Goal: Task Accomplishment & Management: Use online tool/utility

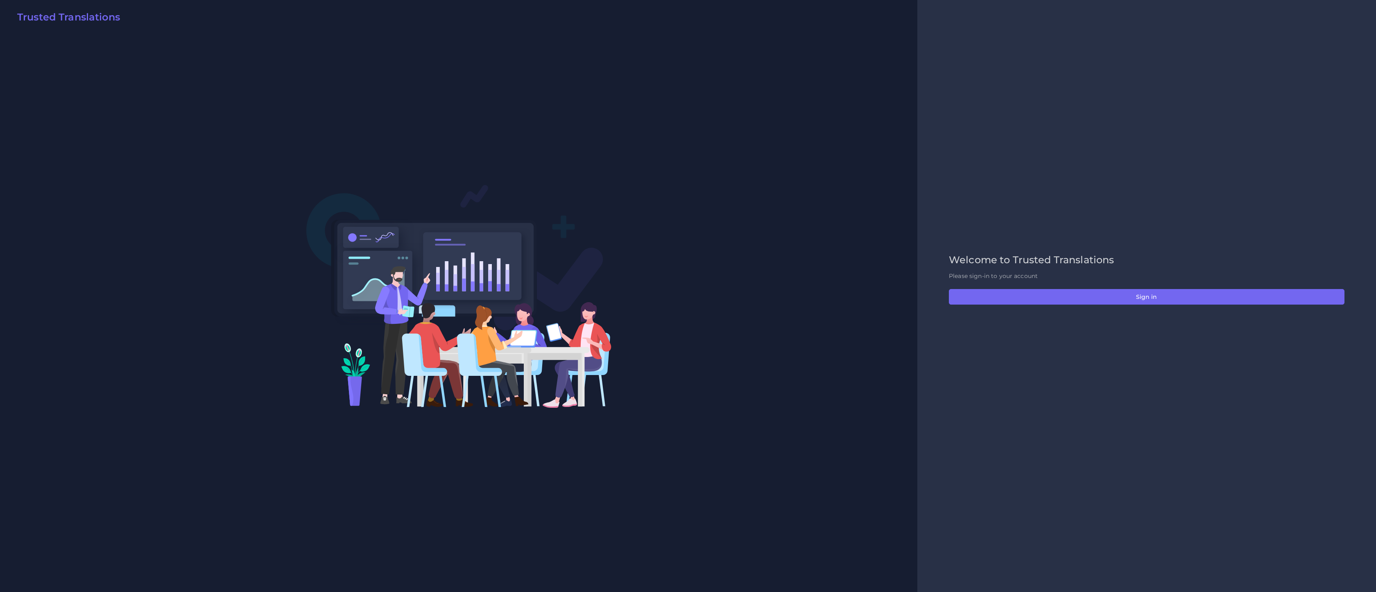
click at [1152, 309] on div "Welcome to Trusted Translations Please sign-in to your account Sign in" at bounding box center [1146, 296] width 413 height 84
click at [1154, 302] on button "Sign in" at bounding box center [1147, 297] width 396 height 16
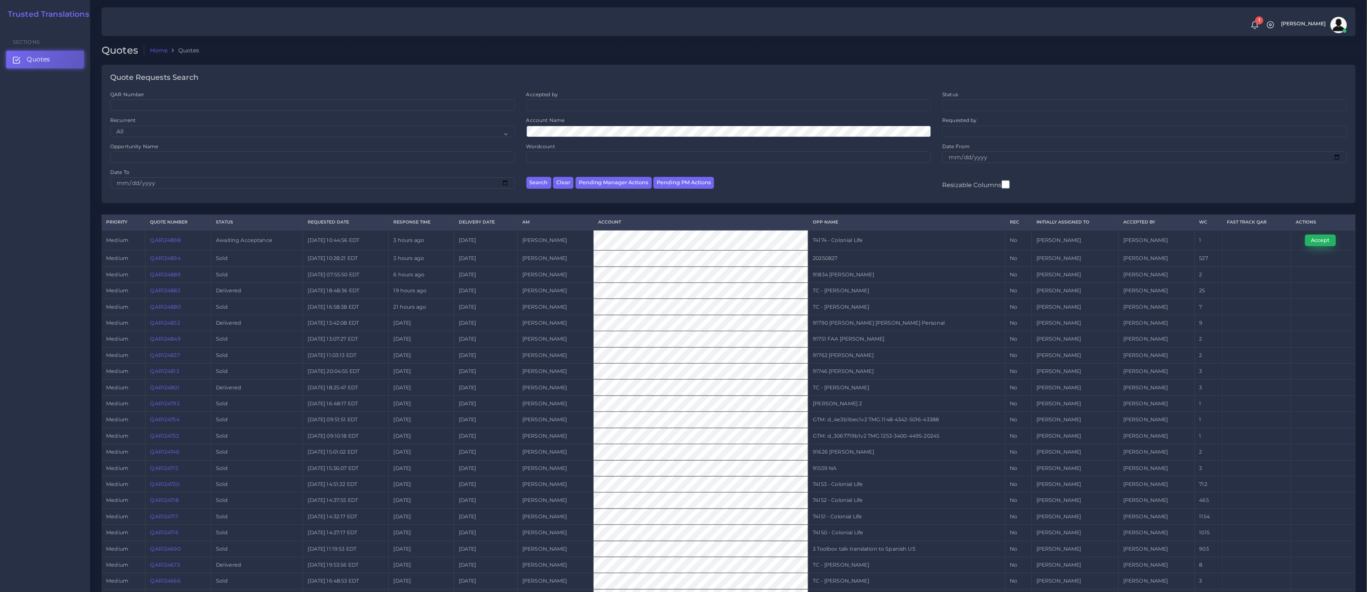
click at [1331, 244] on button "Accept" at bounding box center [1320, 240] width 31 height 11
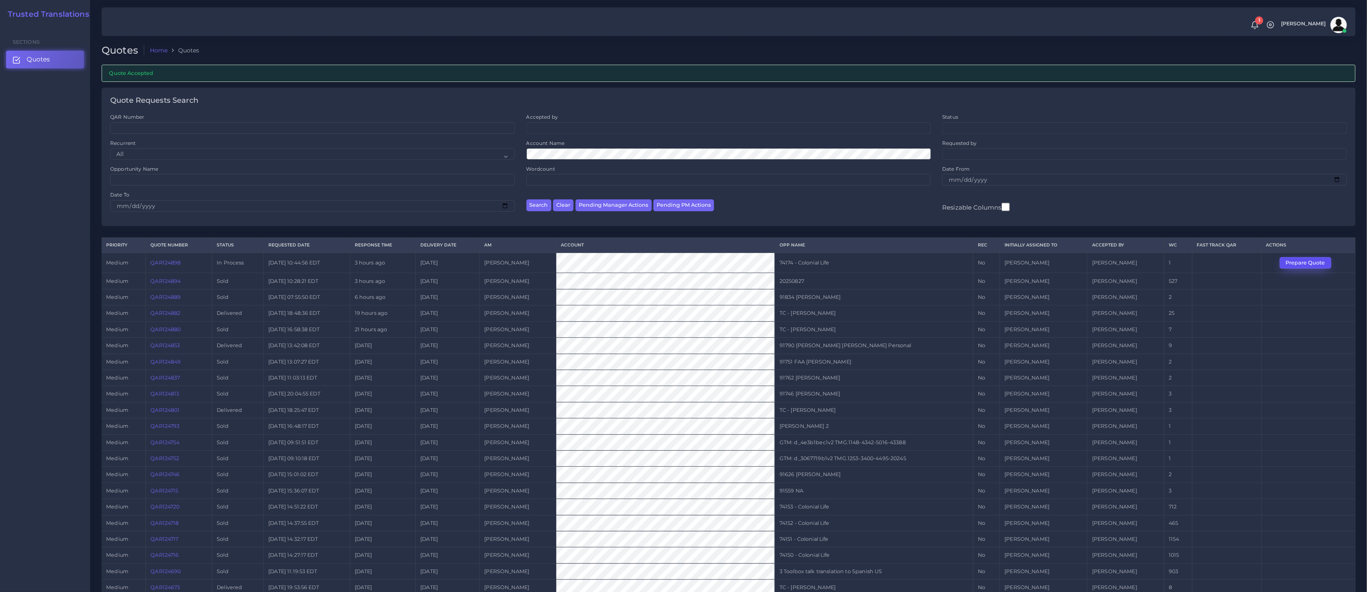
click at [1313, 260] on button "Prepare Quote" at bounding box center [1305, 262] width 52 height 11
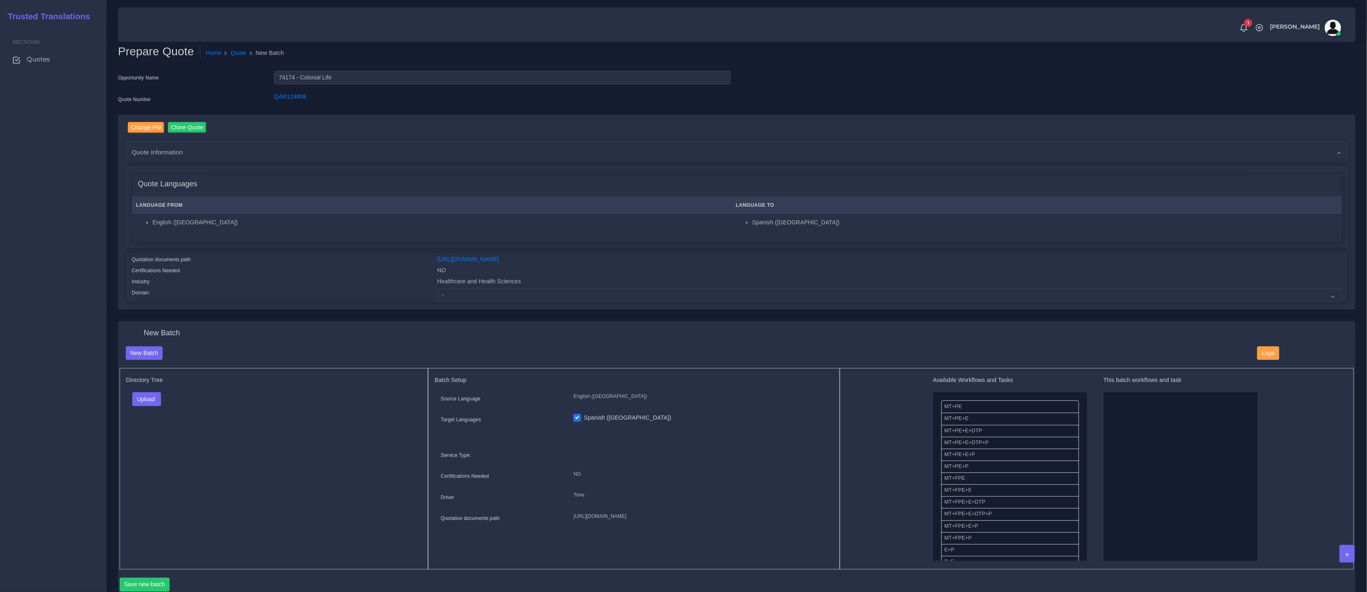
click at [517, 302] on div "Change PM Clone Quote Quote information AM Tulio Figueroa Opportunity NO" at bounding box center [736, 212] width 1236 height 195
click at [514, 300] on select "- Advertising and Media Agriculture, Forestry and Fishing Architecture, Buildin…" at bounding box center [889, 295] width 904 height 14
select select "Healthcare and Health Sciences"
click at [437, 288] on select "- Advertising and Media Agriculture, Forestry and Fishing Architecture, Buildin…" at bounding box center [889, 295] width 904 height 14
click at [387, 416] on div "Directory Tree Upload Folder Files un/check all" at bounding box center [274, 468] width 309 height 201
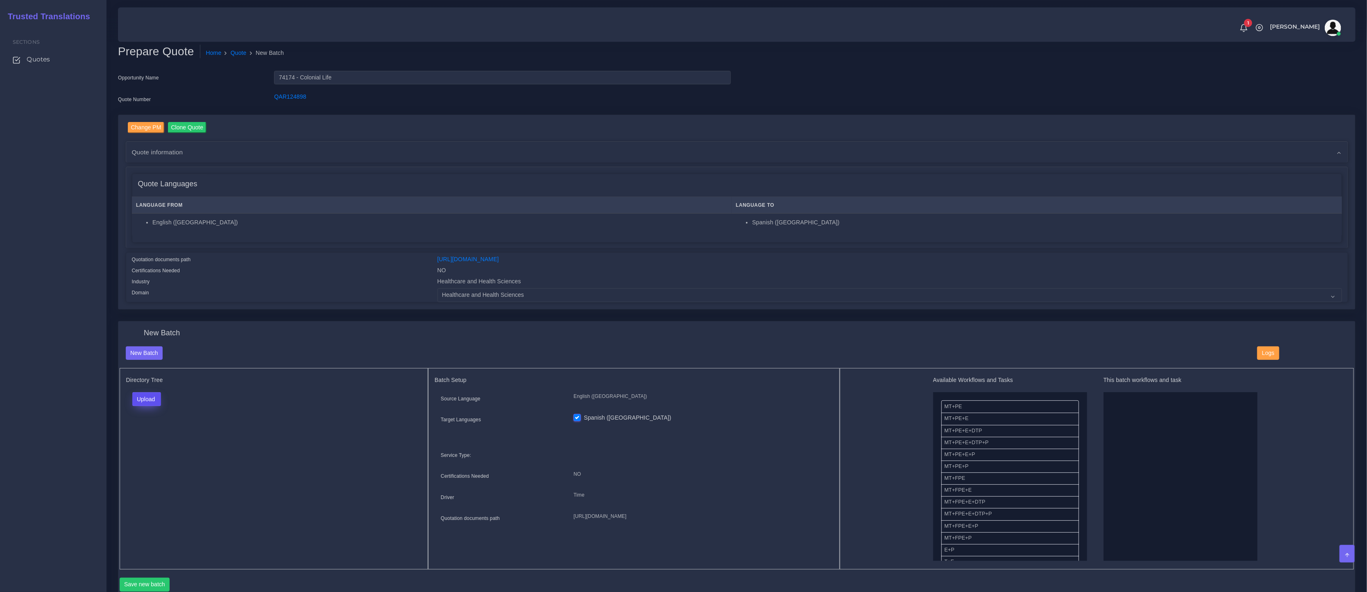
click at [147, 395] on button "Upload" at bounding box center [146, 399] width 29 height 14
click at [147, 434] on label "Files" at bounding box center [161, 430] width 57 height 10
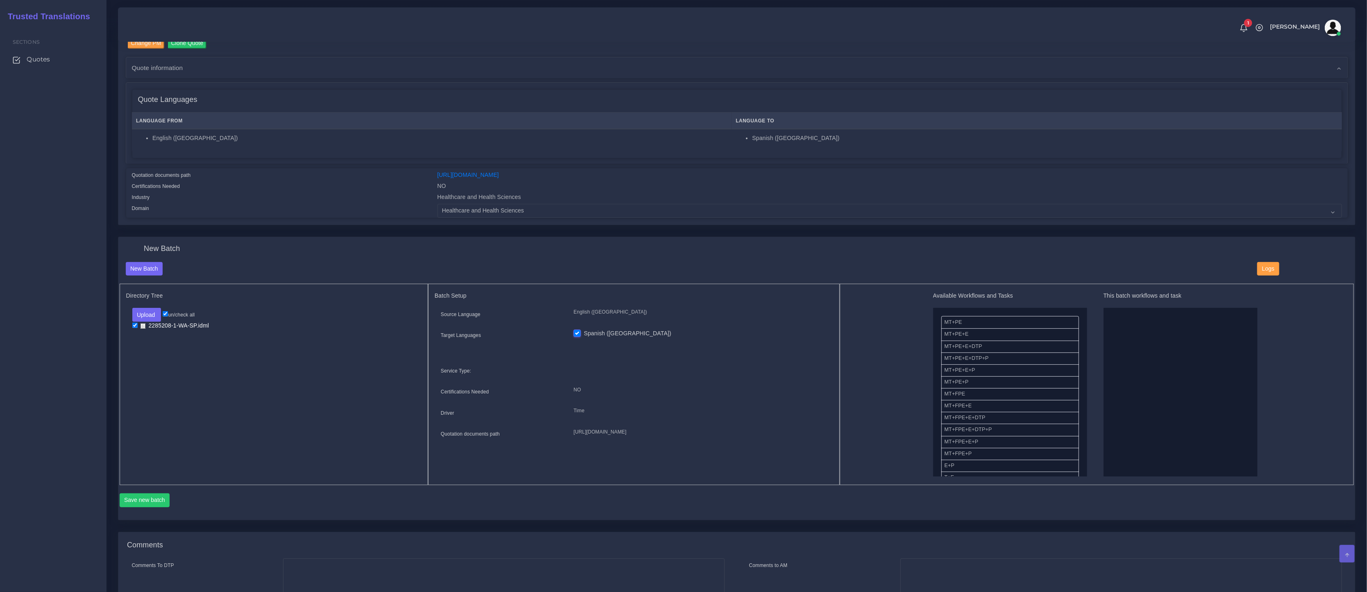
scroll to position [118, 0]
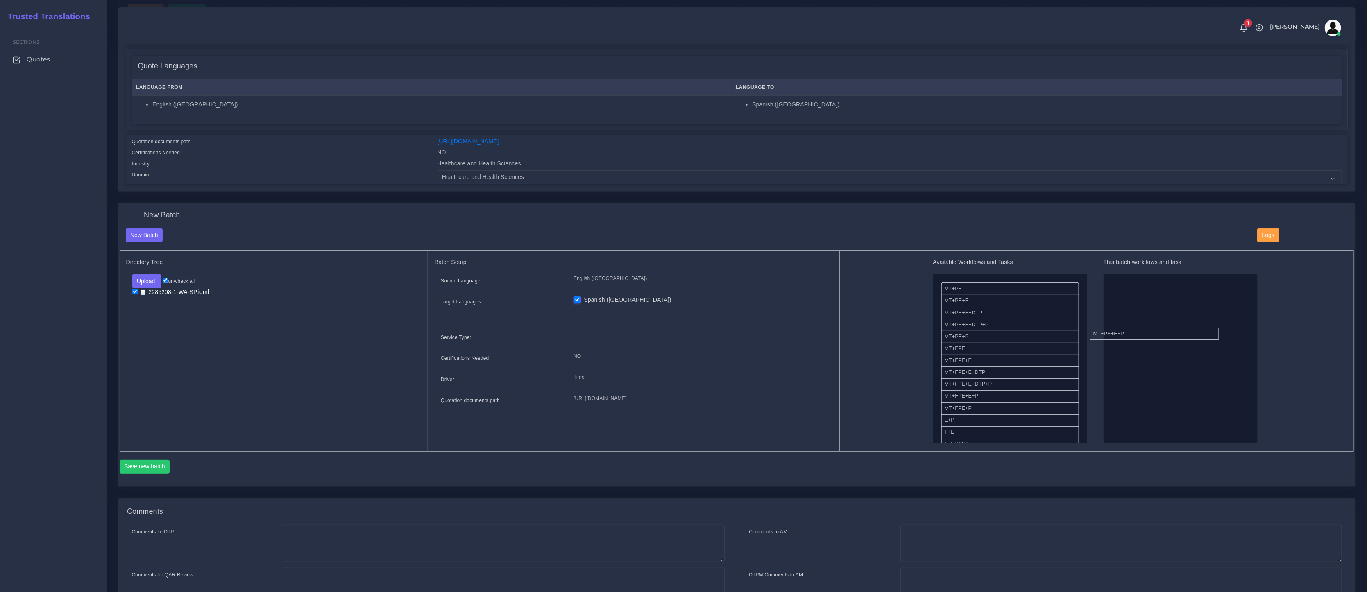
drag, startPoint x: 965, startPoint y: 336, endPoint x: 1068, endPoint y: 355, distance: 105.3
drag, startPoint x: 950, startPoint y: 395, endPoint x: 1077, endPoint y: 390, distance: 127.0
click at [158, 470] on button "Save new batch" at bounding box center [145, 467] width 50 height 14
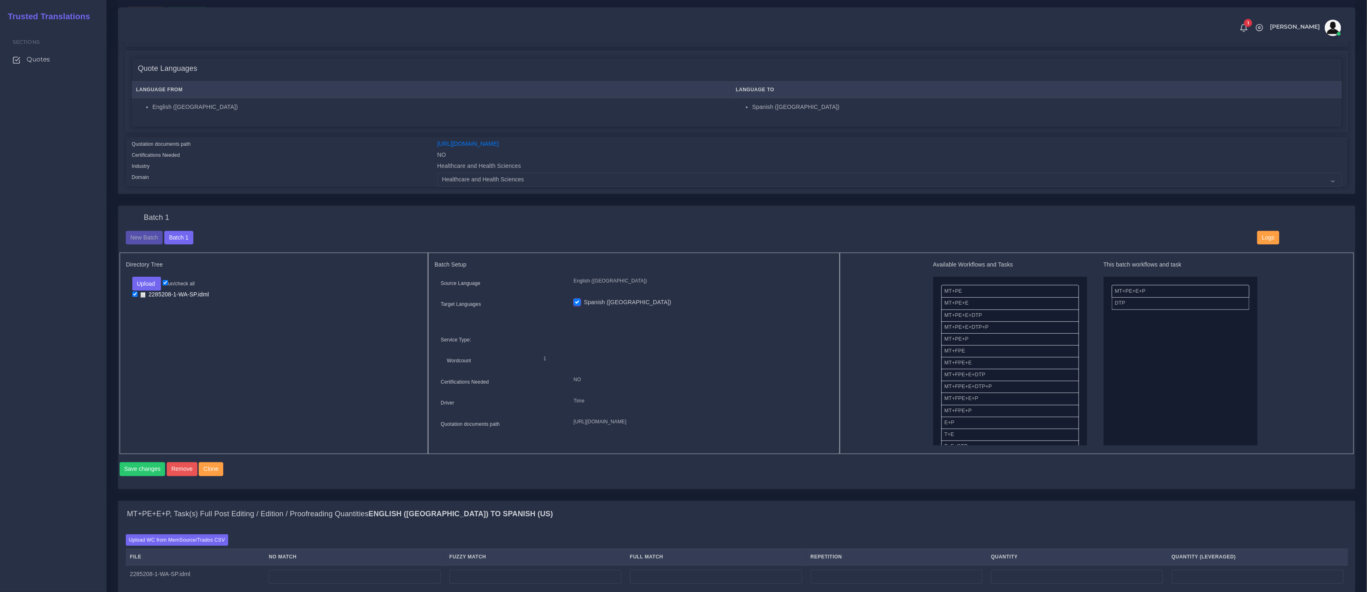
scroll to position [381, 0]
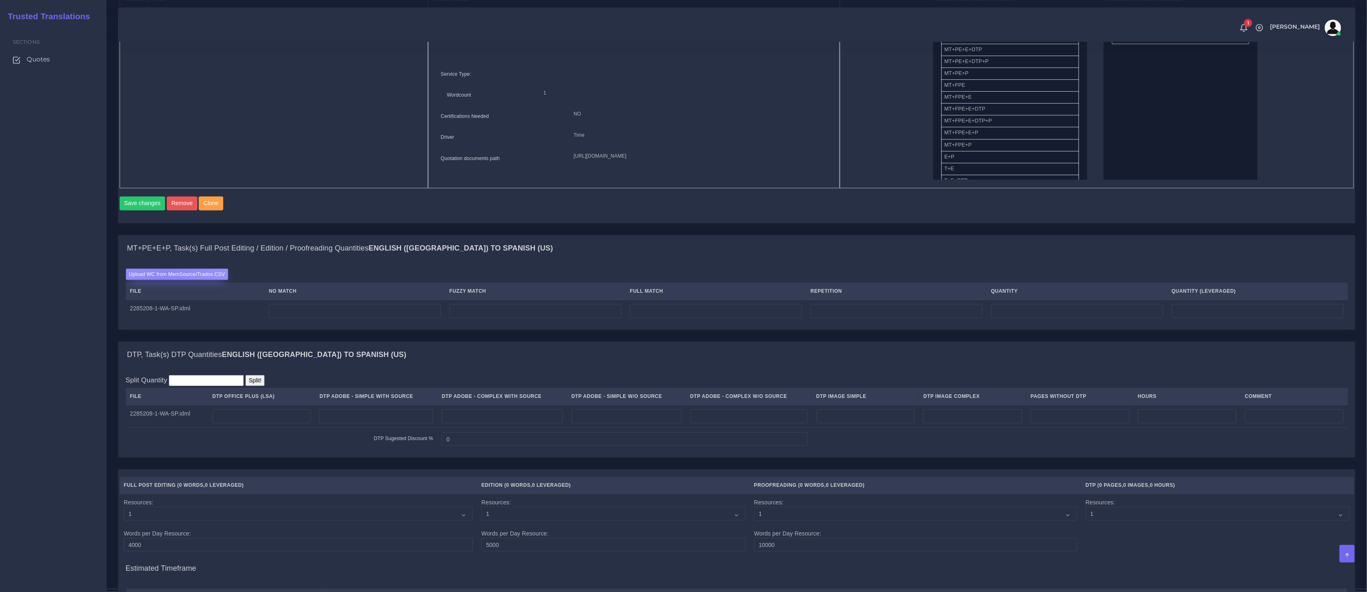
click at [166, 280] on label "Upload WC from MemSource/Trados CSV" at bounding box center [177, 274] width 103 height 11
click at [0, 0] on input "Upload WC from MemSource/Trados CSV" at bounding box center [0, 0] width 0 height 0
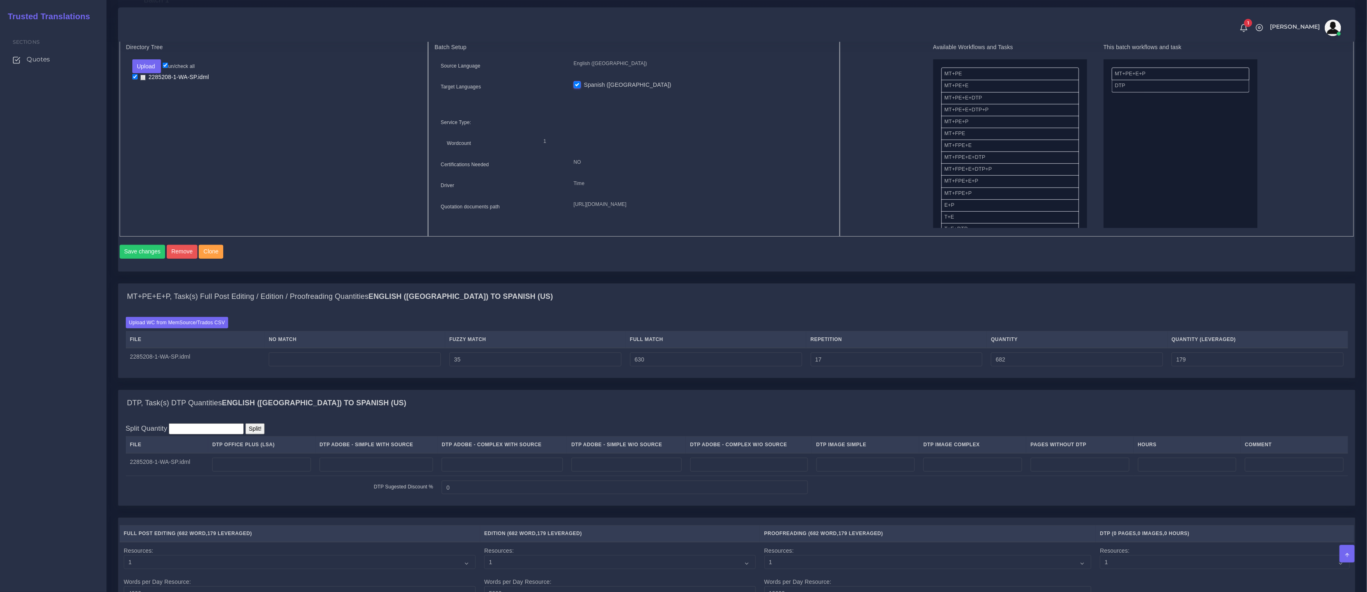
scroll to position [371, 0]
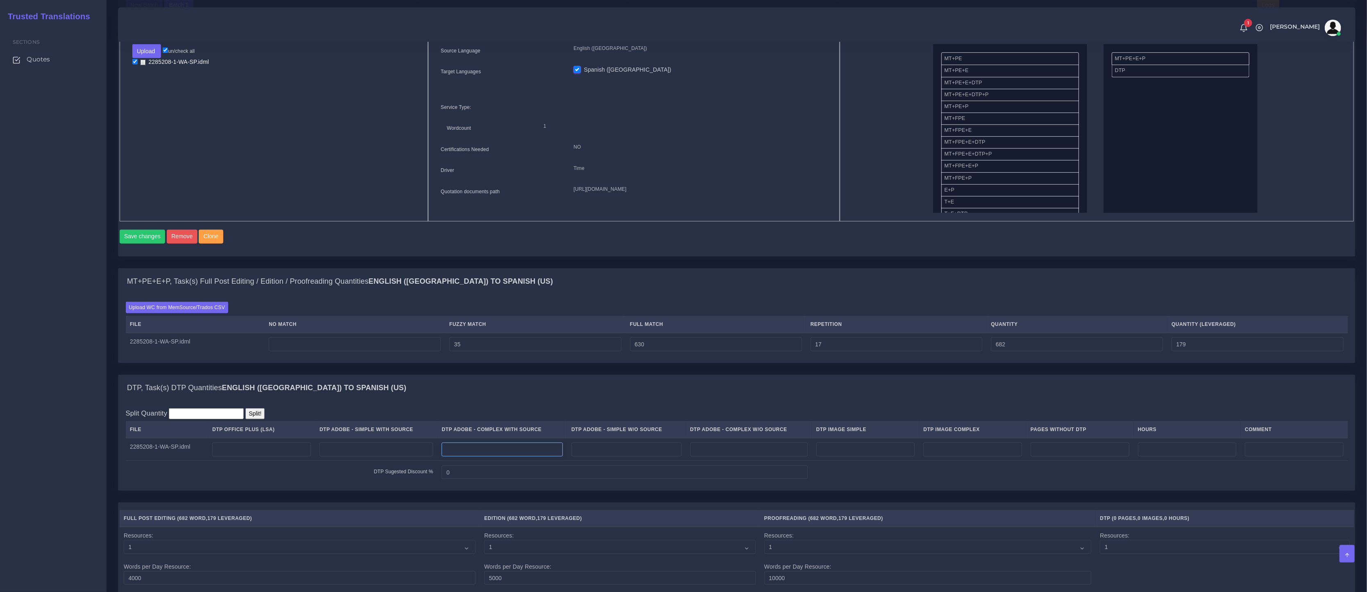
click at [517, 451] on input "number" at bounding box center [501, 450] width 121 height 14
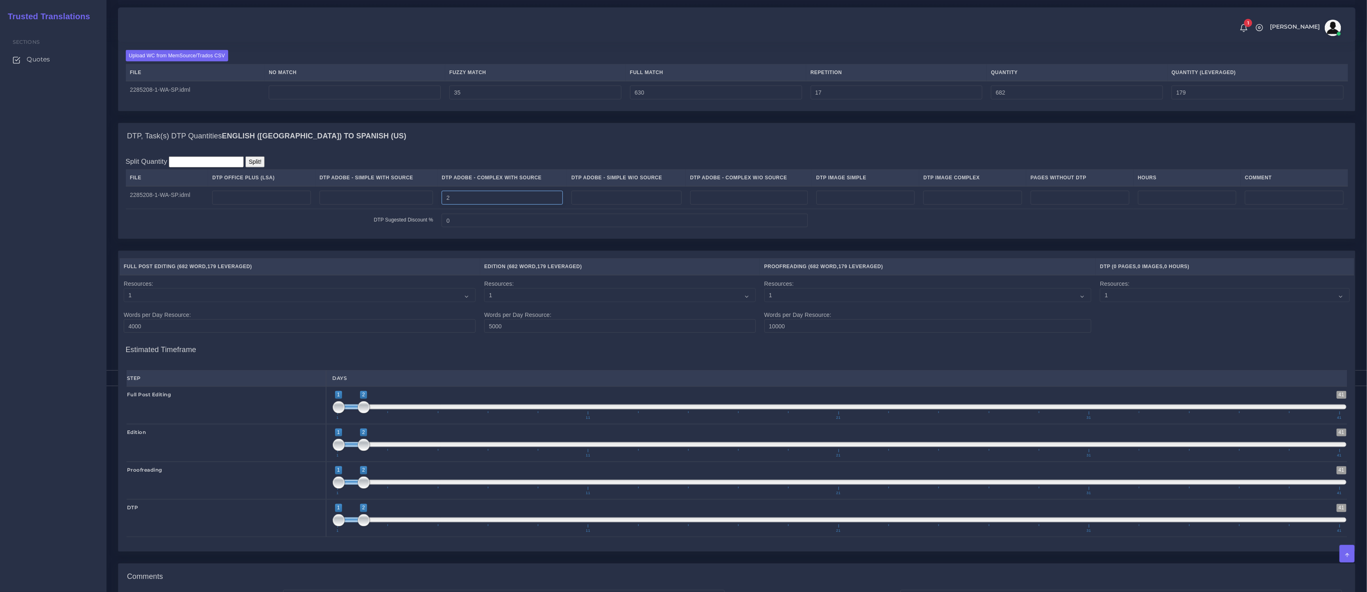
scroll to position [781, 0]
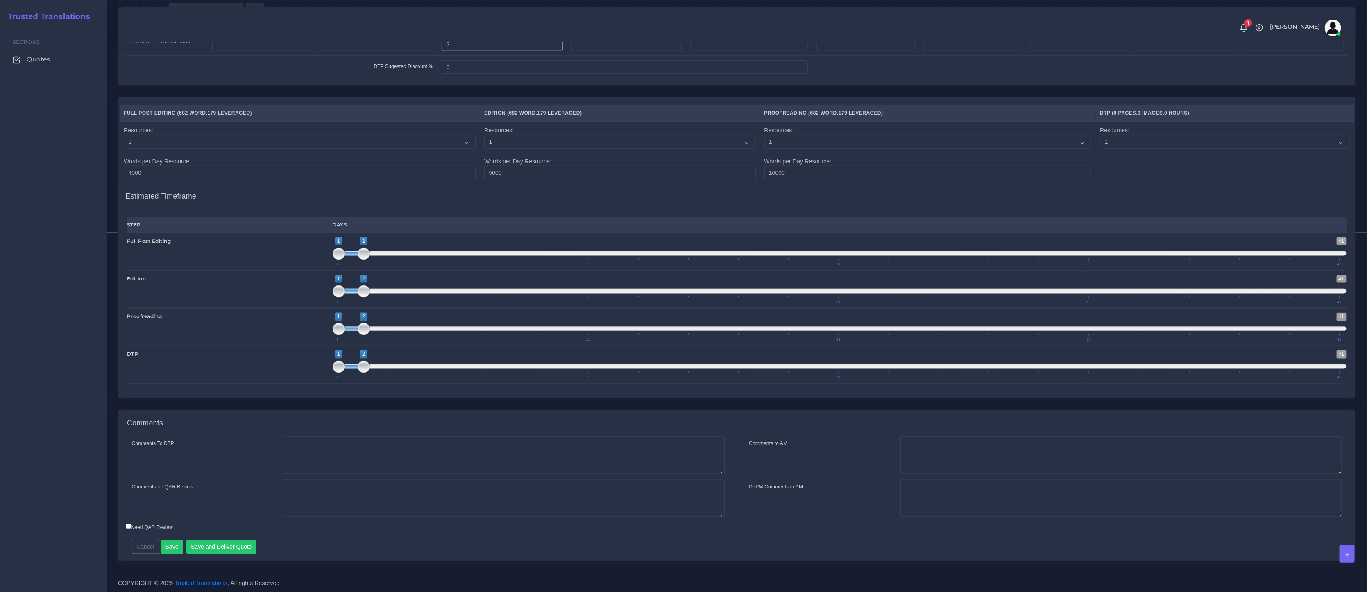
type input "2"
click at [346, 522] on div "Comments To DTP Comments for QAR Review" at bounding box center [428, 480] width 617 height 86
click at [353, 474] on textarea "Comments To DTP" at bounding box center [503, 456] width 441 height 38
paste textarea "Usual Instructions - LSA - Colonial Life"
type textarea "Usual Instructions - LSA - Colonial Life"
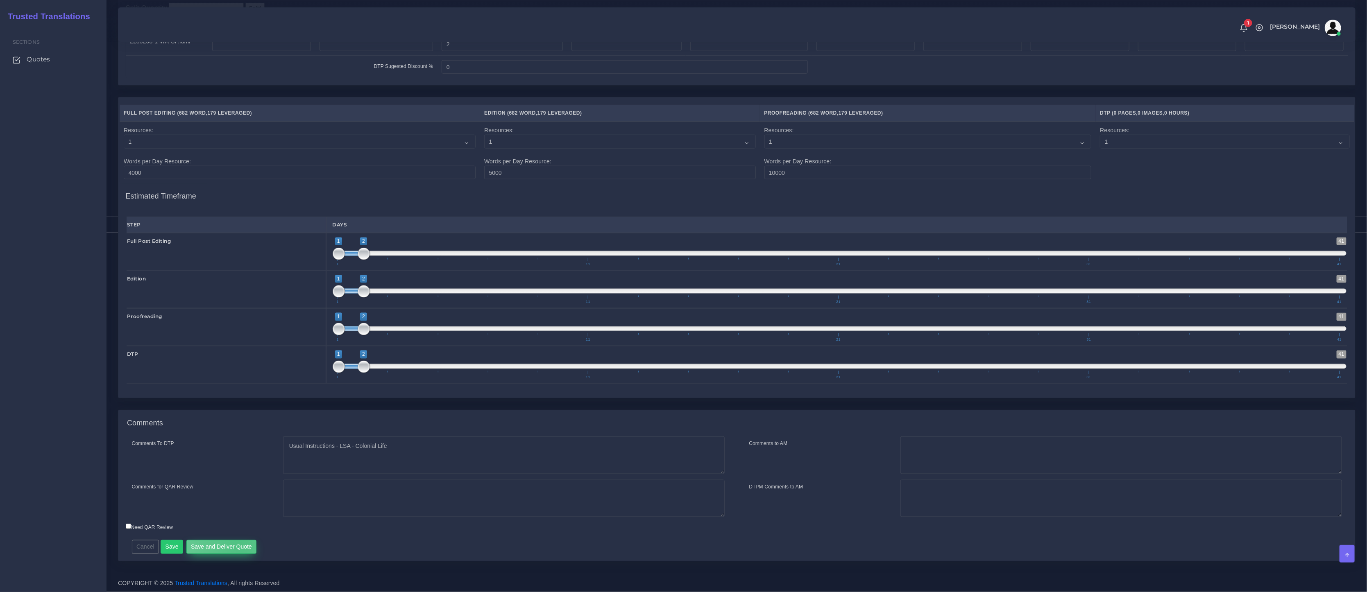
click at [240, 545] on button "Save and Deliver Quote" at bounding box center [221, 547] width 70 height 14
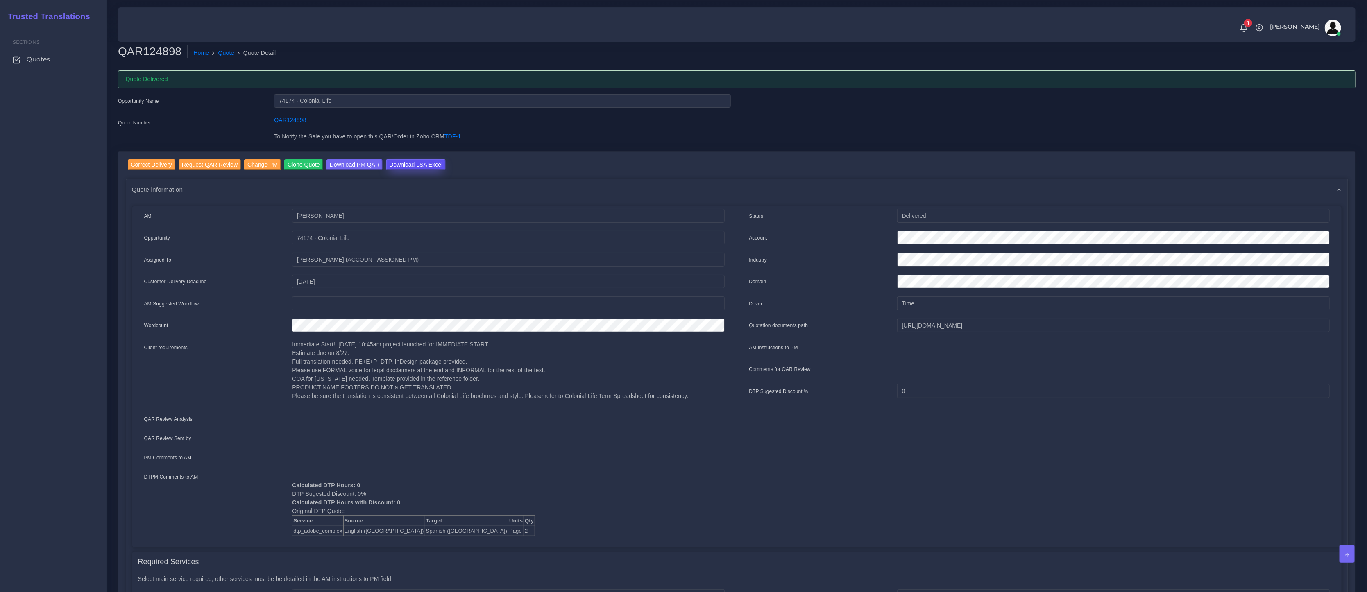
click at [423, 165] on input "Download LSA Excel" at bounding box center [416, 164] width 60 height 11
click at [223, 54] on link "Quote" at bounding box center [226, 53] width 16 height 9
